Goal: Transaction & Acquisition: Purchase product/service

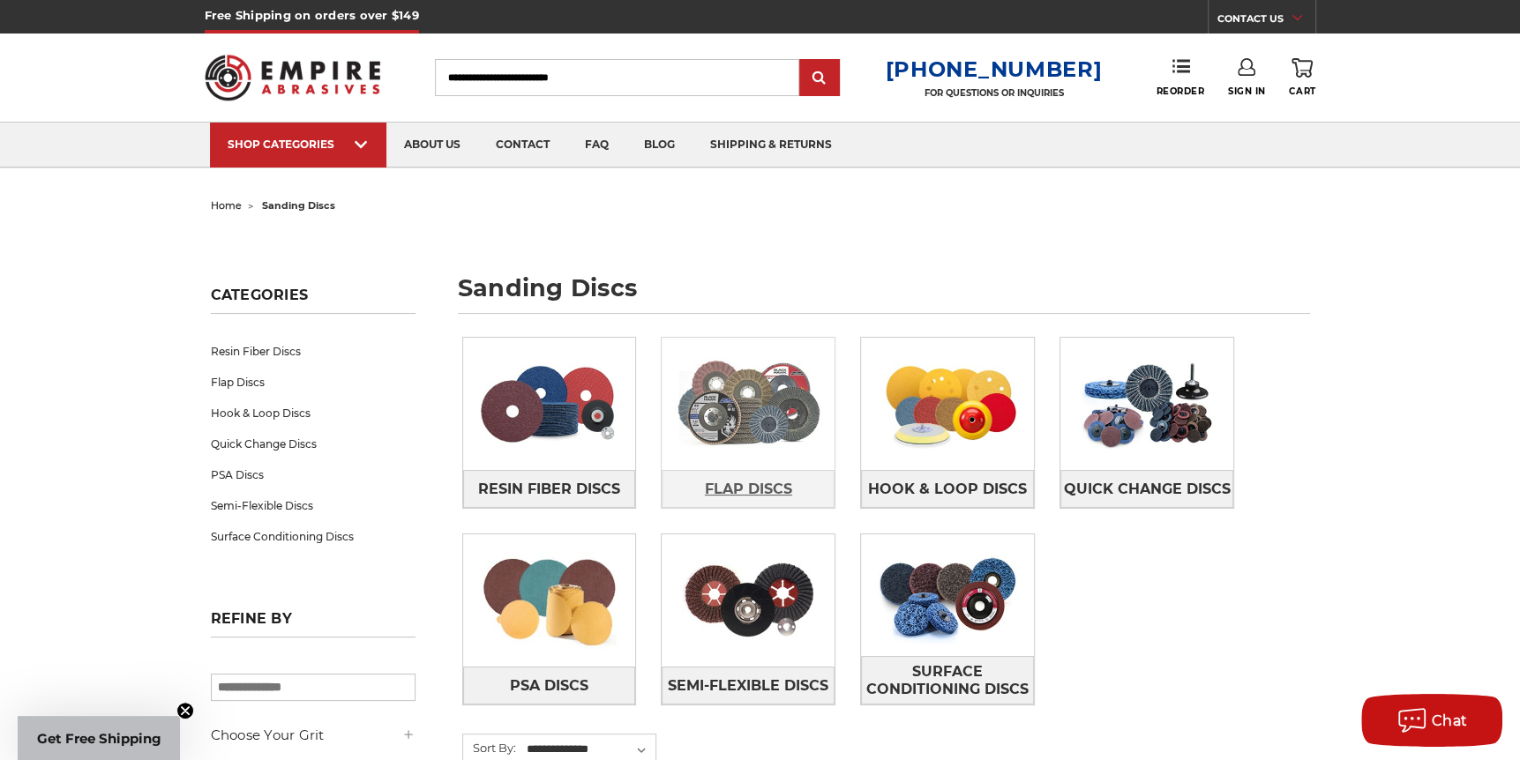
click at [763, 478] on span "Flap Discs" at bounding box center [748, 489] width 87 height 30
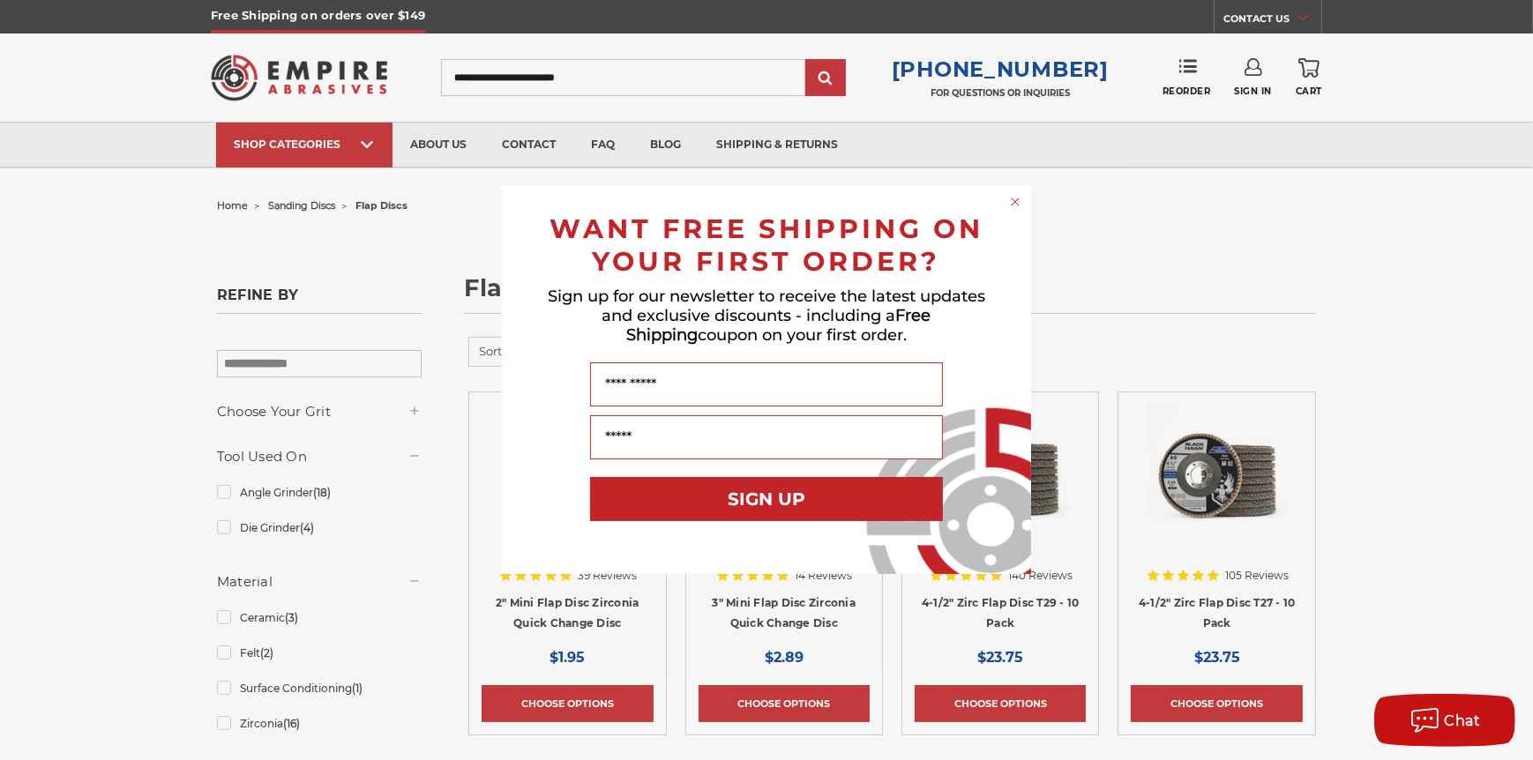
click at [1214, 308] on div "Close dialog WANT FREE SHIPPING ON YOUR FIRST ORDER? Sign up for our newsletter…" at bounding box center [766, 380] width 1533 height 760
click at [1013, 200] on icon "Close dialog" at bounding box center [1015, 201] width 7 height 7
